Goal: Information Seeking & Learning: Check status

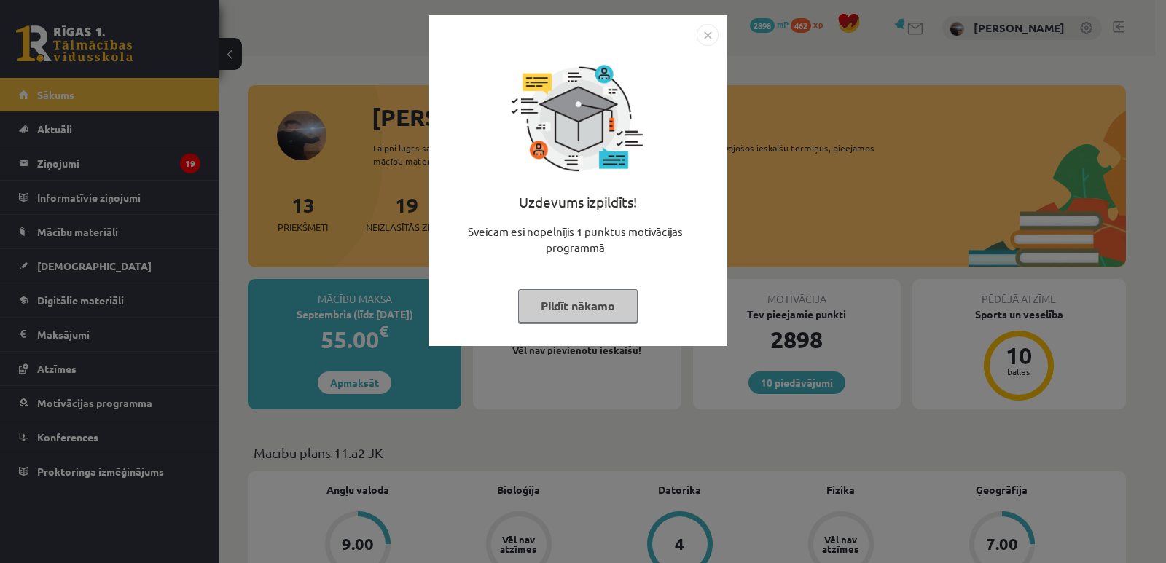
click at [614, 300] on button "Pildīt nākamo" at bounding box center [578, 306] width 120 height 34
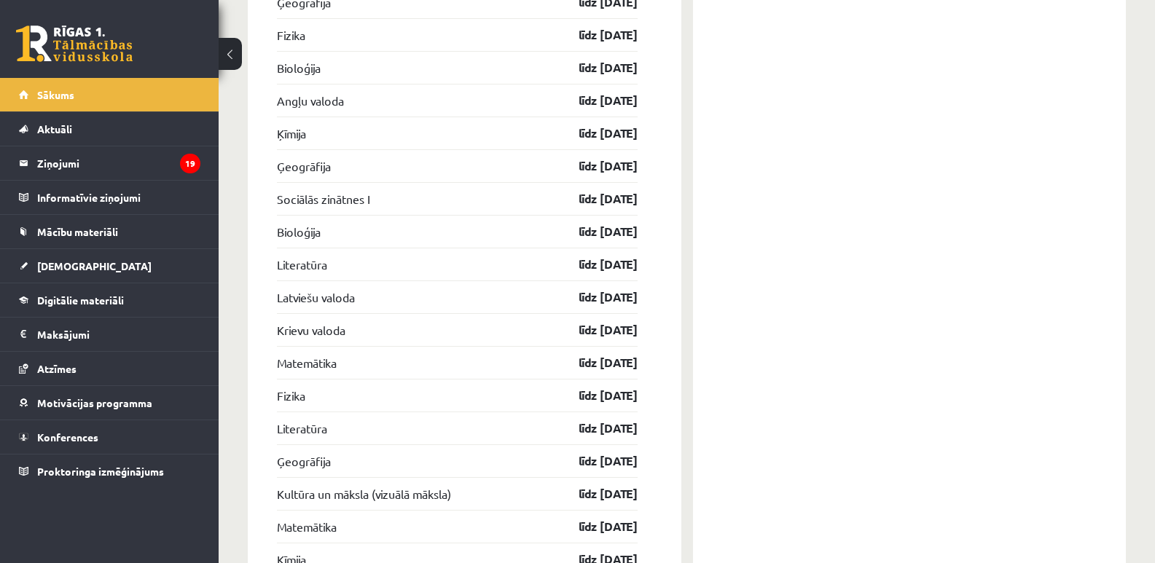
scroll to position [2489, 0]
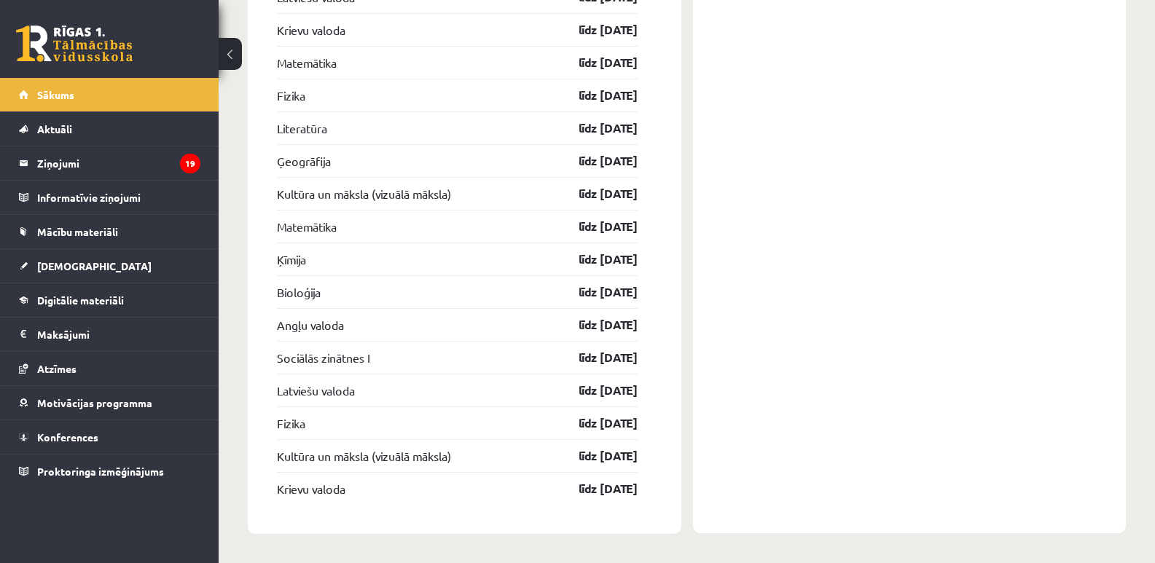
click at [63, 2] on div "10 Dāvanas 2898 mP 462 xp" at bounding box center [109, 39] width 219 height 78
click at [68, 40] on link at bounding box center [74, 44] width 117 height 36
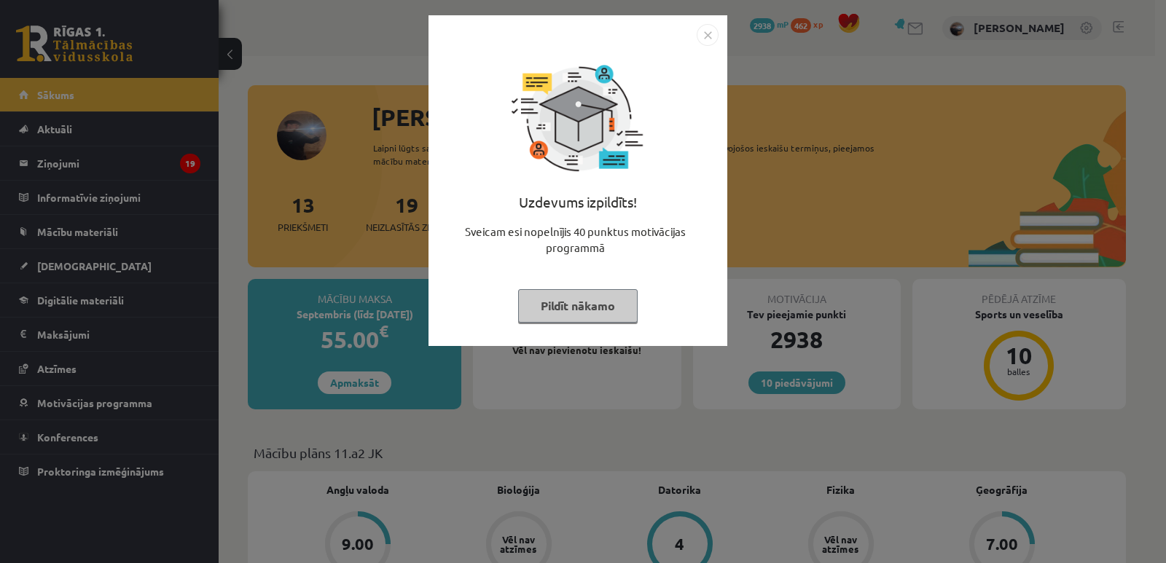
click at [589, 318] on button "Pildīt nākamo" at bounding box center [578, 306] width 120 height 34
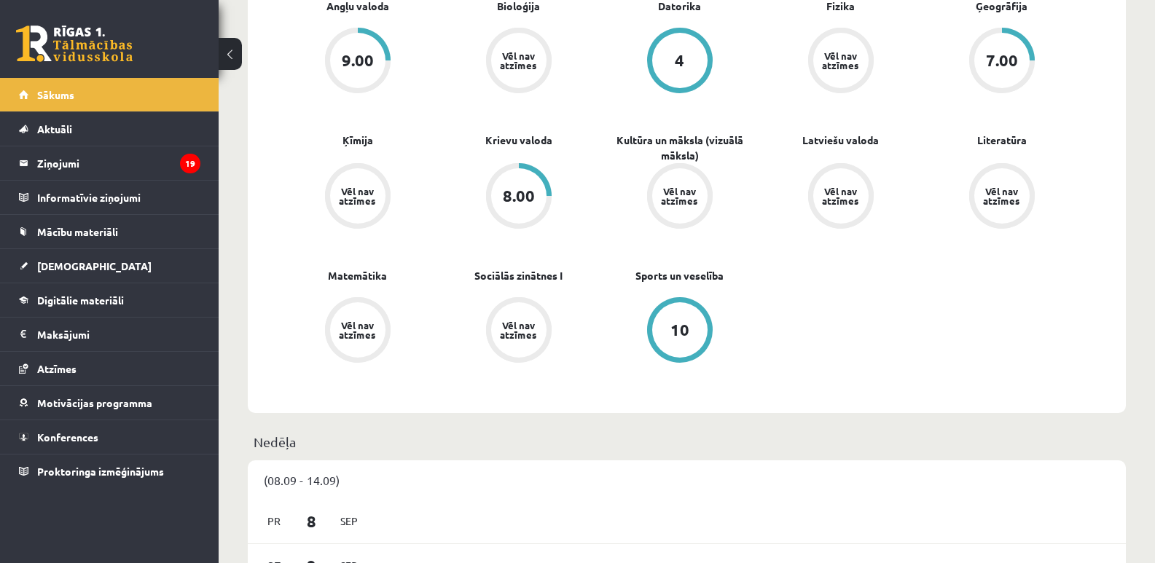
scroll to position [486, 0]
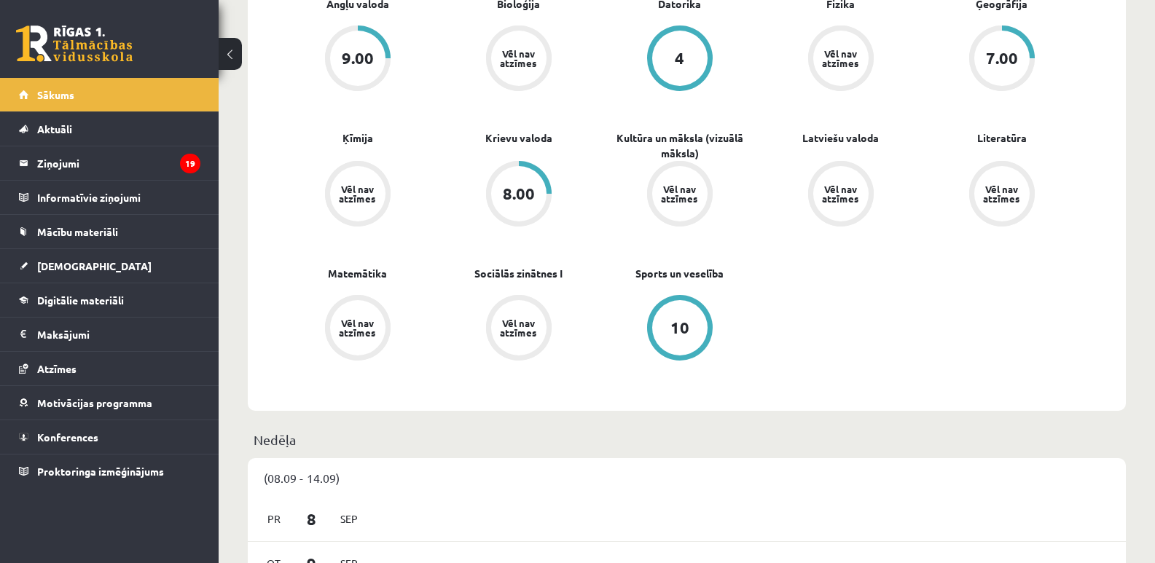
click at [506, 192] on div "8.00" at bounding box center [519, 194] width 32 height 16
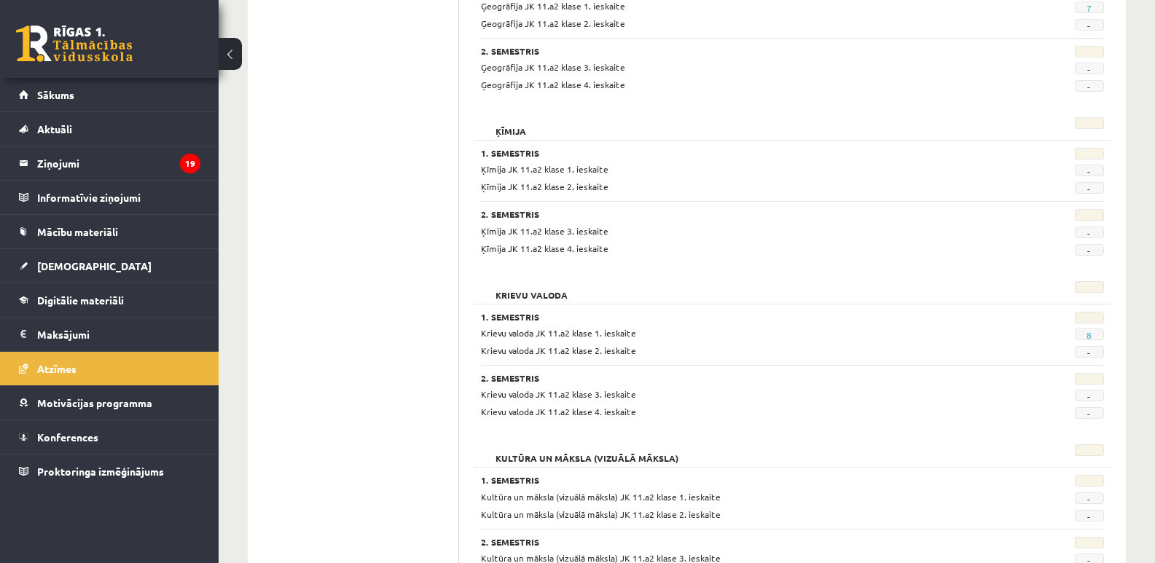
scroll to position [972, 0]
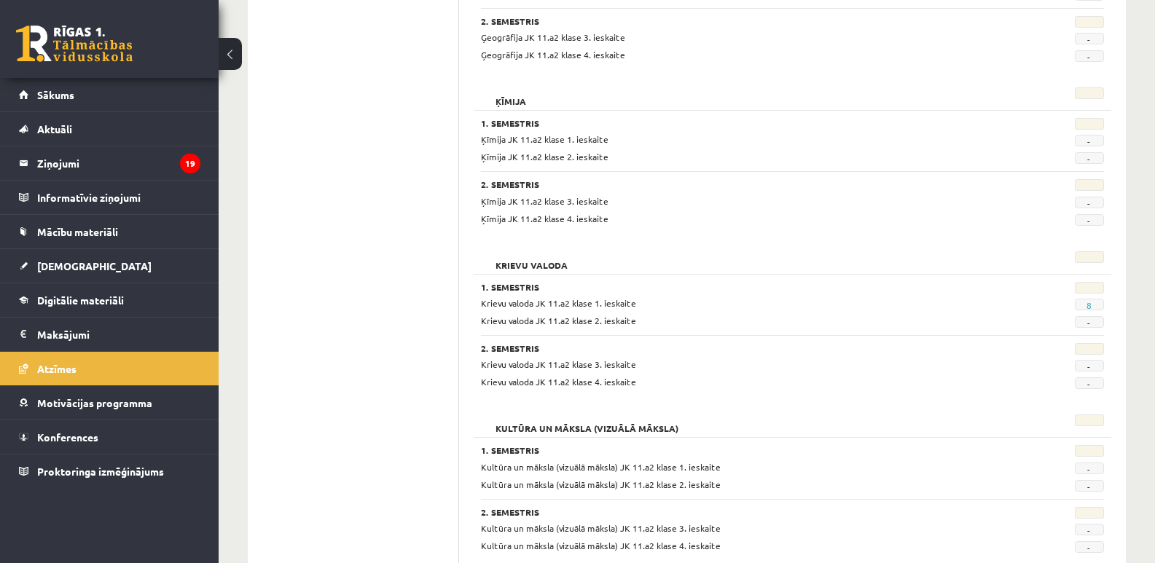
click at [1084, 304] on span "8" at bounding box center [1089, 305] width 29 height 12
click at [1089, 306] on link "8" at bounding box center [1089, 306] width 5 height 12
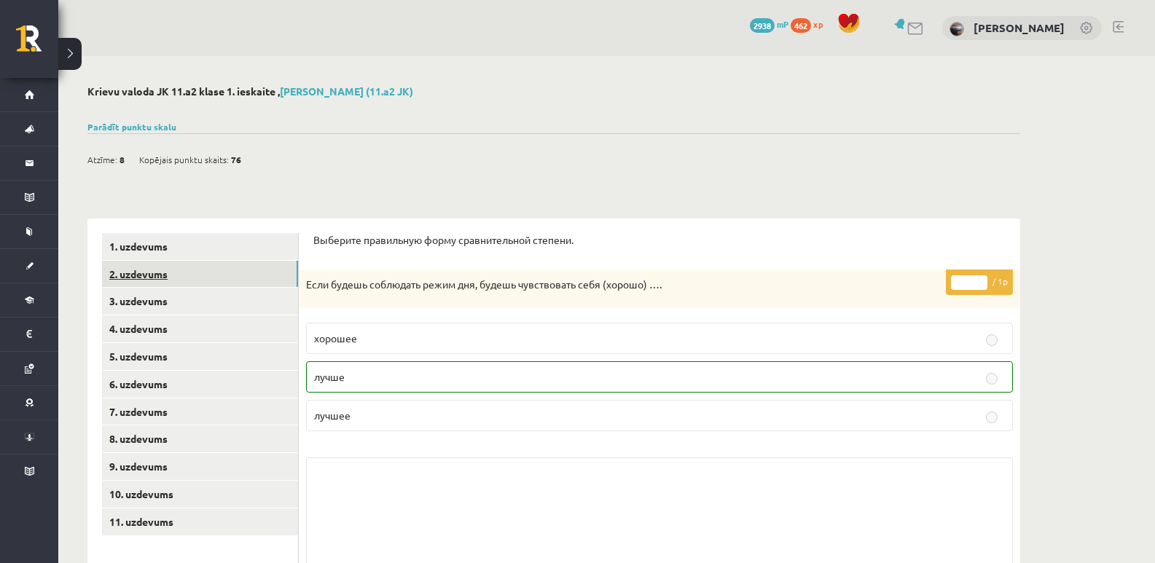
click at [219, 282] on link "2. uzdevums" at bounding box center [200, 274] width 196 height 27
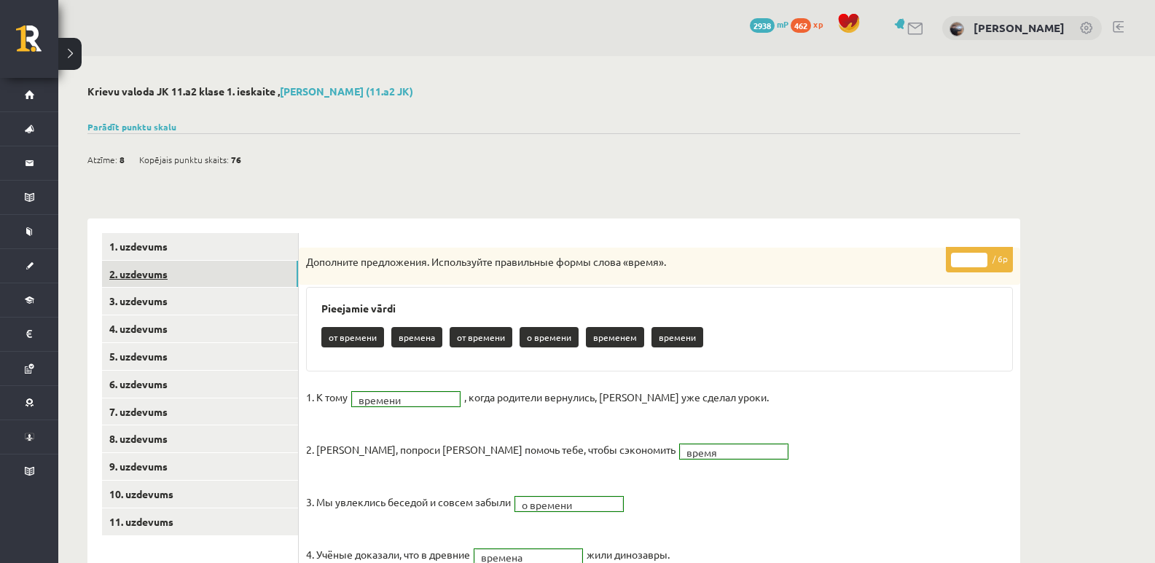
scroll to position [243, 0]
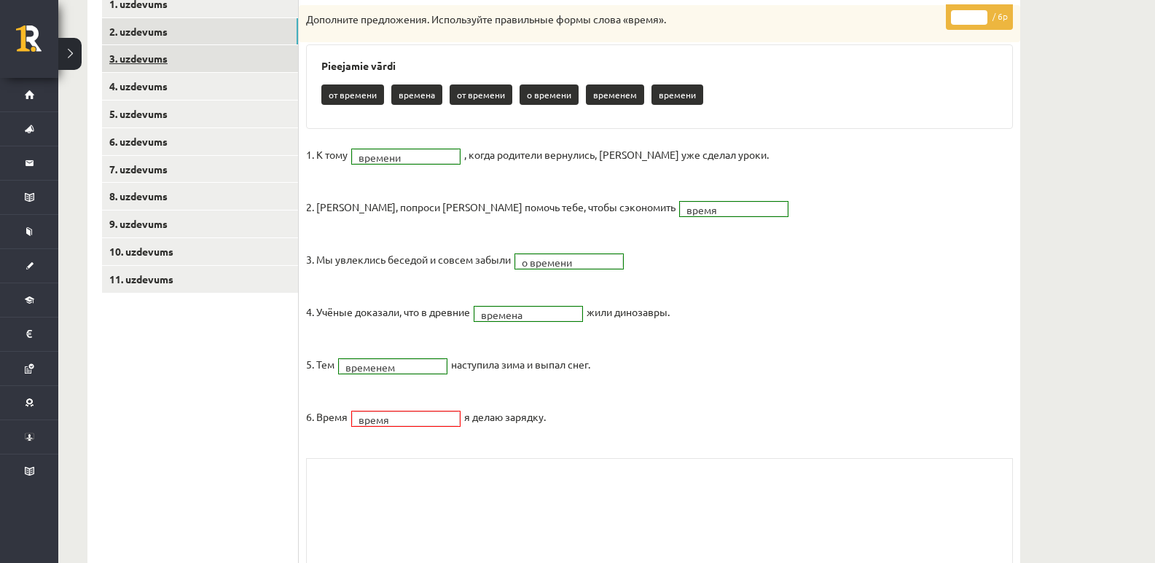
click at [173, 60] on link "3. uzdevums" at bounding box center [200, 58] width 196 height 27
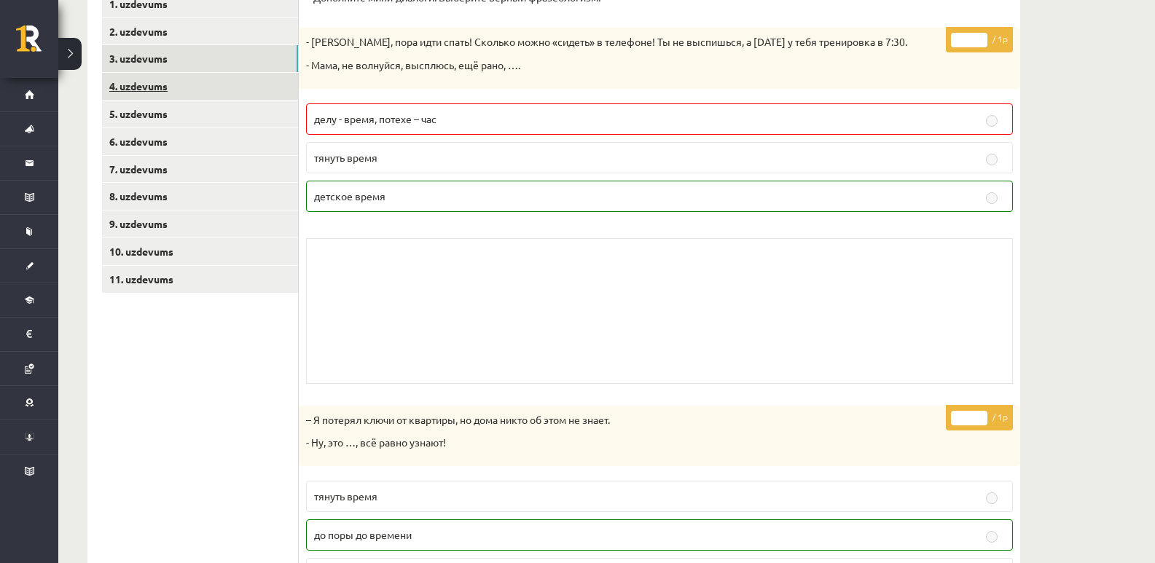
click at [158, 95] on link "4. uzdevums" at bounding box center [200, 86] width 196 height 27
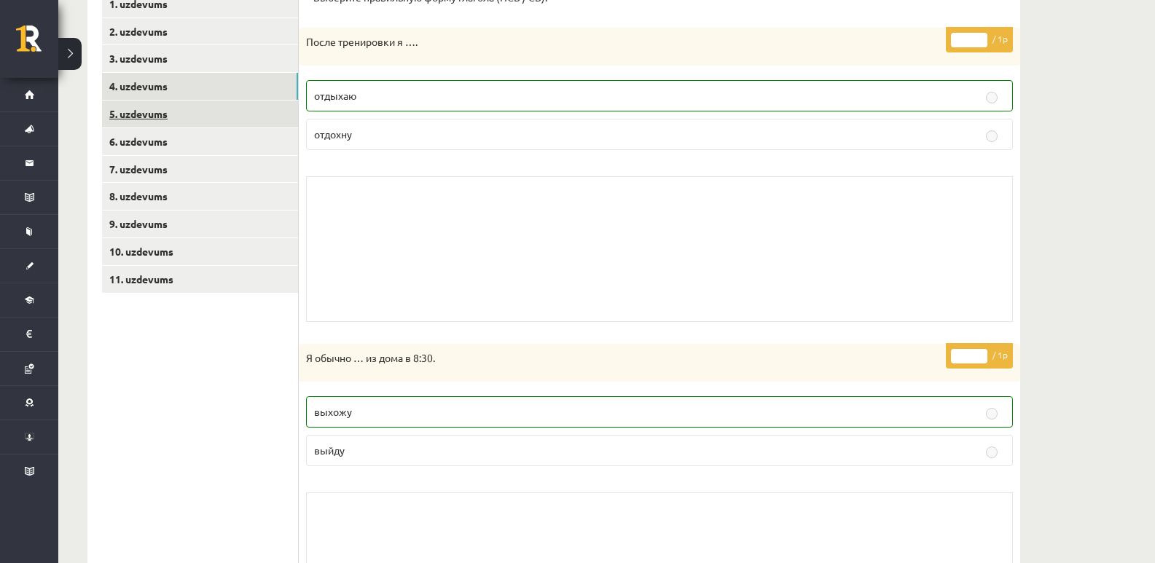
click at [184, 124] on link "5. uzdevums" at bounding box center [200, 114] width 196 height 27
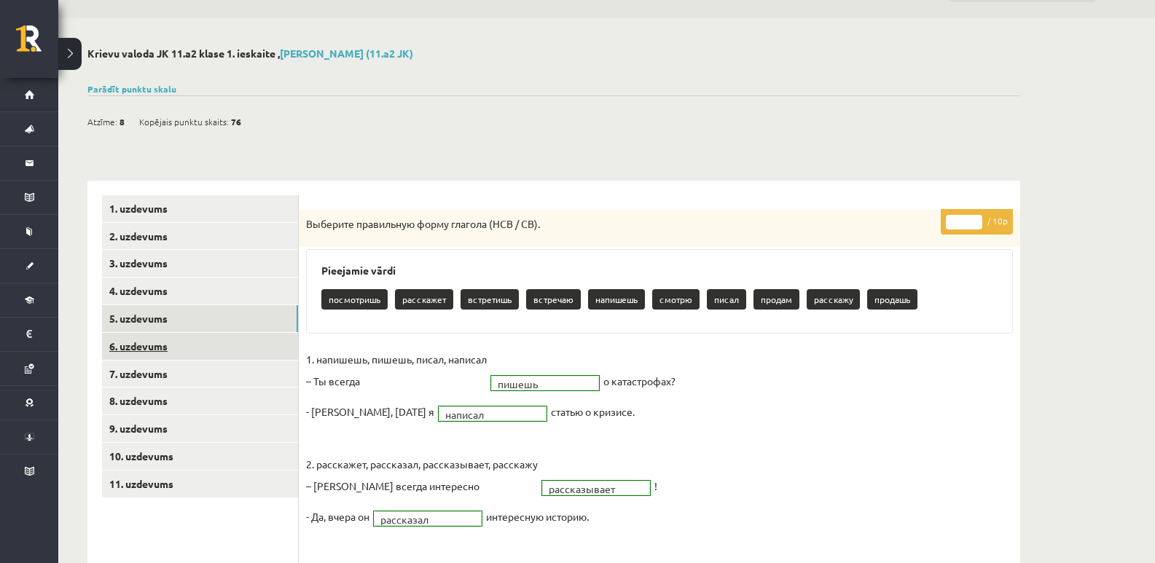
scroll to position [0, 0]
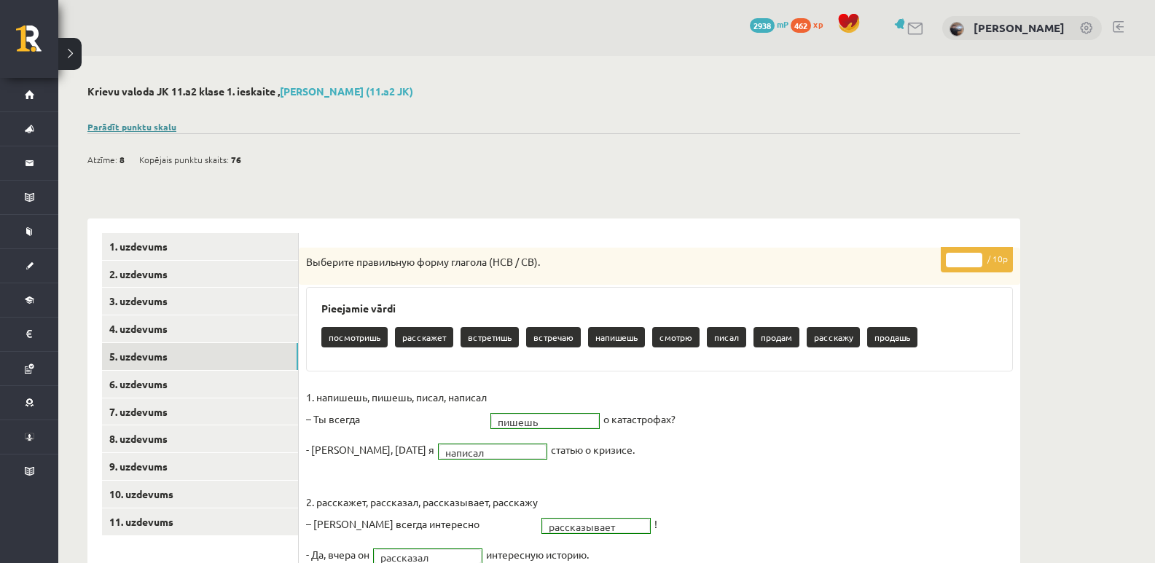
click at [155, 126] on link "Parādīt punktu skalu" at bounding box center [131, 127] width 89 height 12
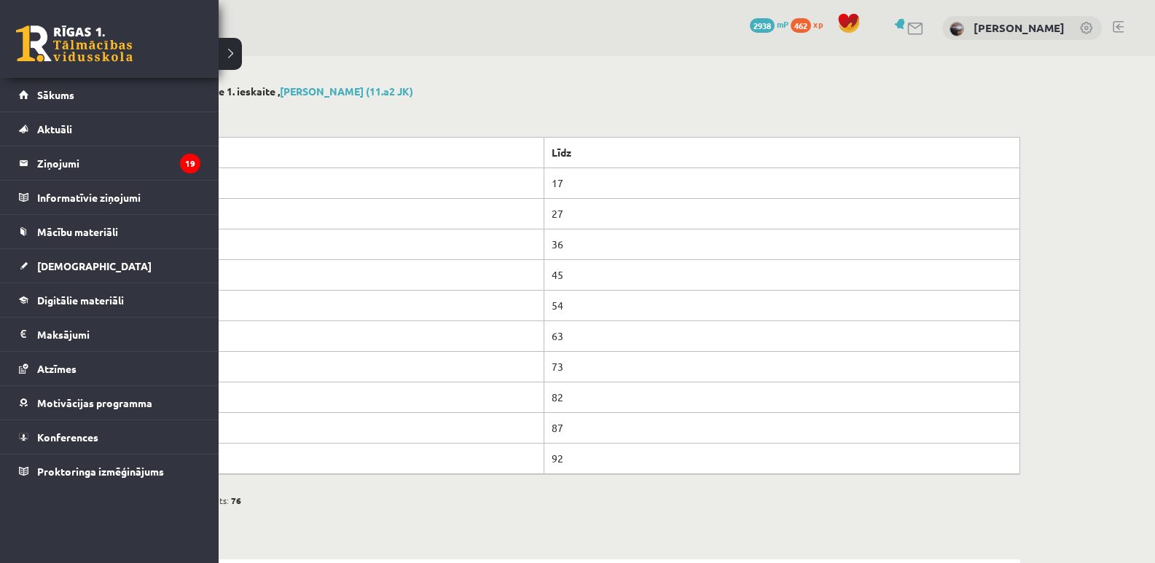
click at [47, 48] on link at bounding box center [74, 44] width 117 height 36
